Goal: Task Accomplishment & Management: Manage account settings

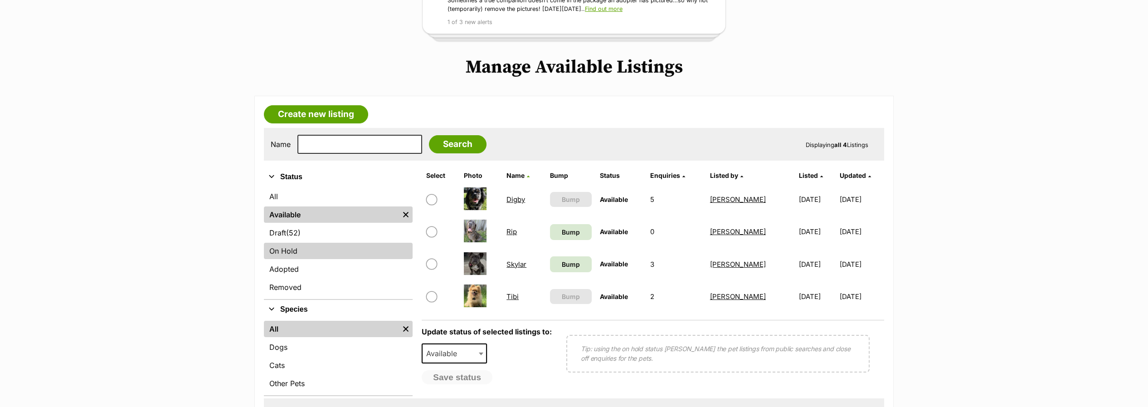
click at [283, 251] on link "On Hold" at bounding box center [338, 251] width 149 height 16
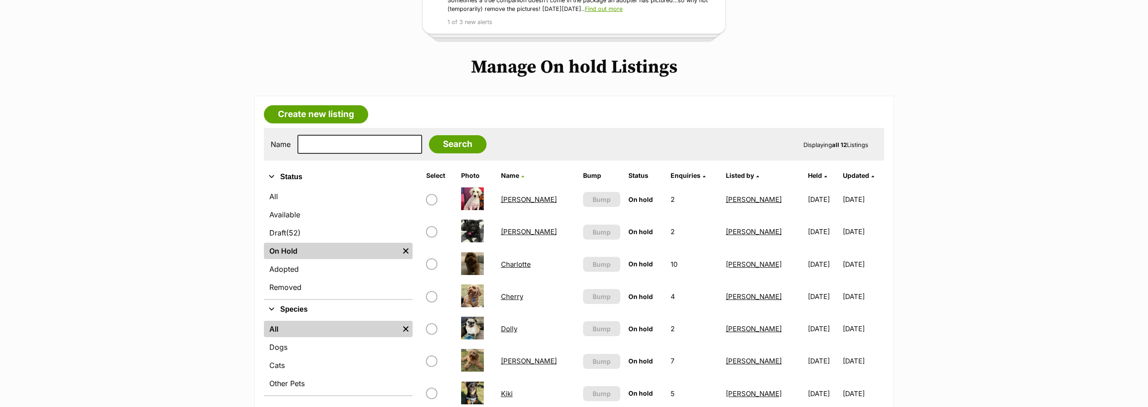
scroll to position [201, 0]
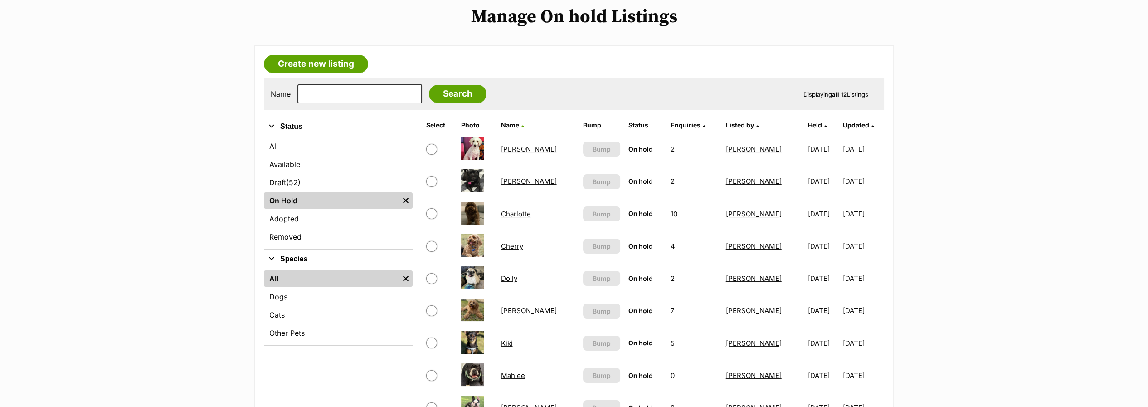
click at [432, 273] on input "checkbox" at bounding box center [431, 278] width 11 height 11
checkbox input "true"
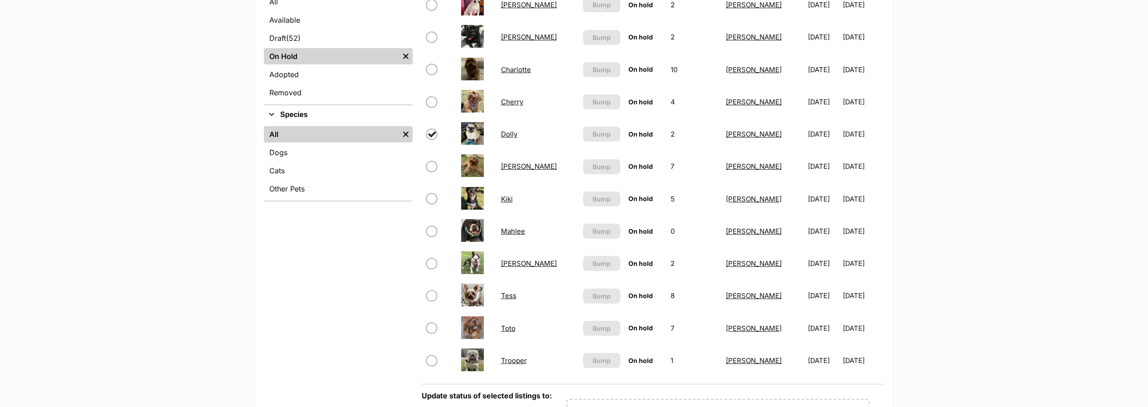
scroll to position [403, 0]
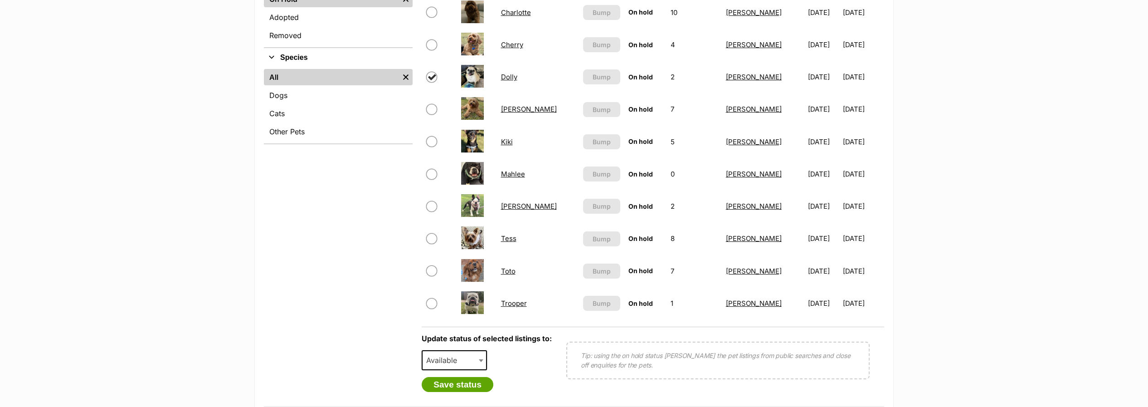
click at [460, 354] on span "Available" at bounding box center [445, 360] width 44 height 13
select select "rehomed"
click at [441, 377] on button "Save status" at bounding box center [458, 384] width 72 height 15
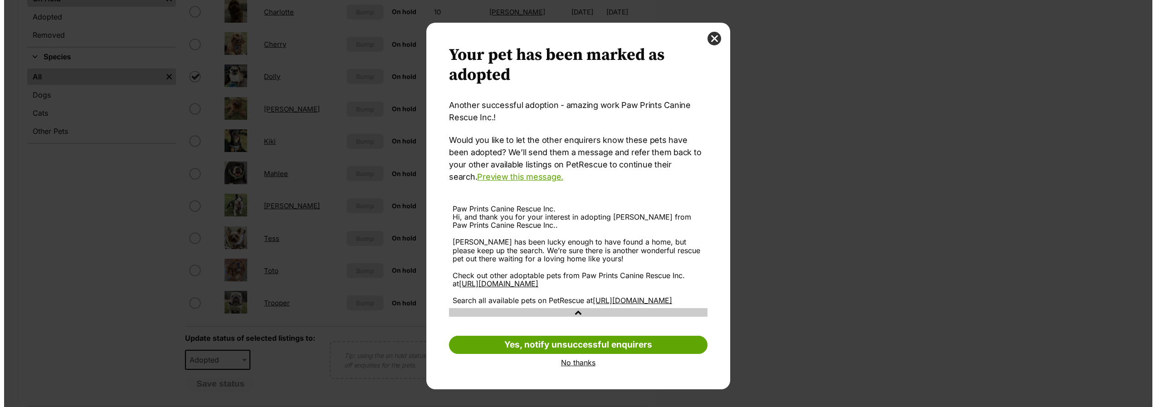
scroll to position [0, 0]
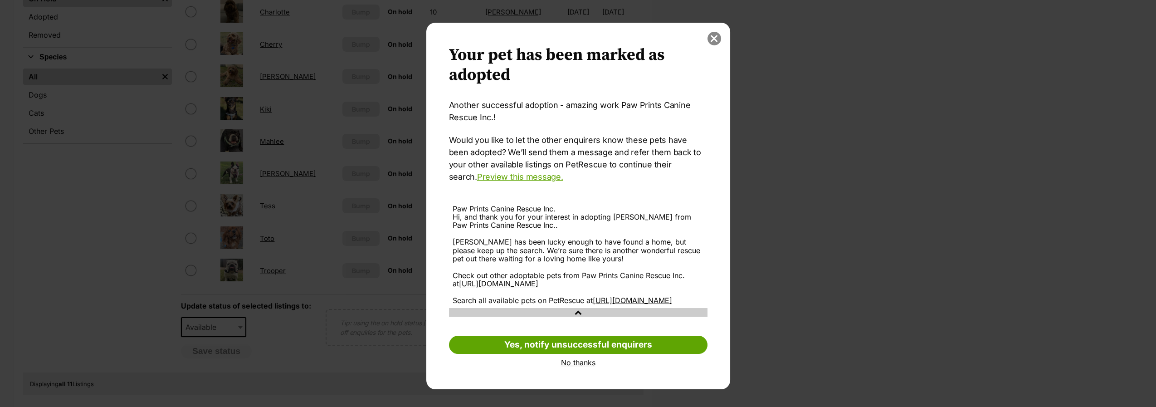
click at [715, 35] on button "close" at bounding box center [714, 39] width 14 height 14
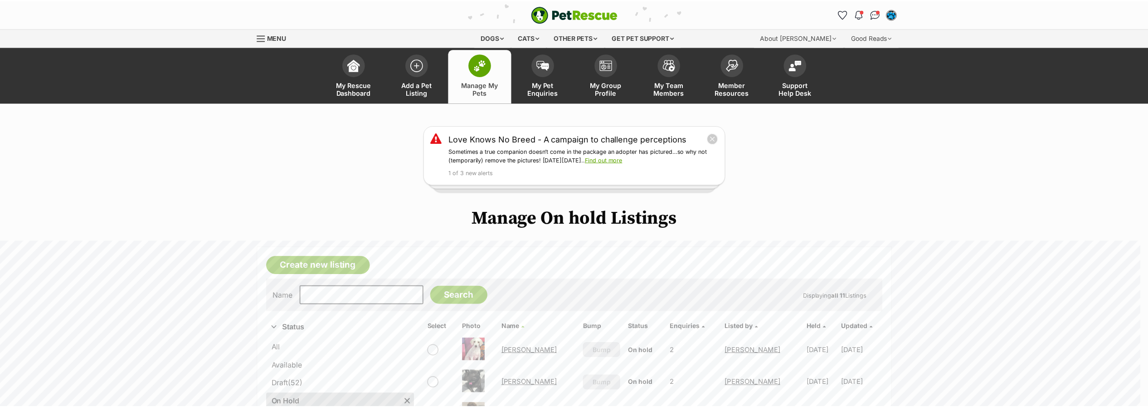
scroll to position [403, 0]
